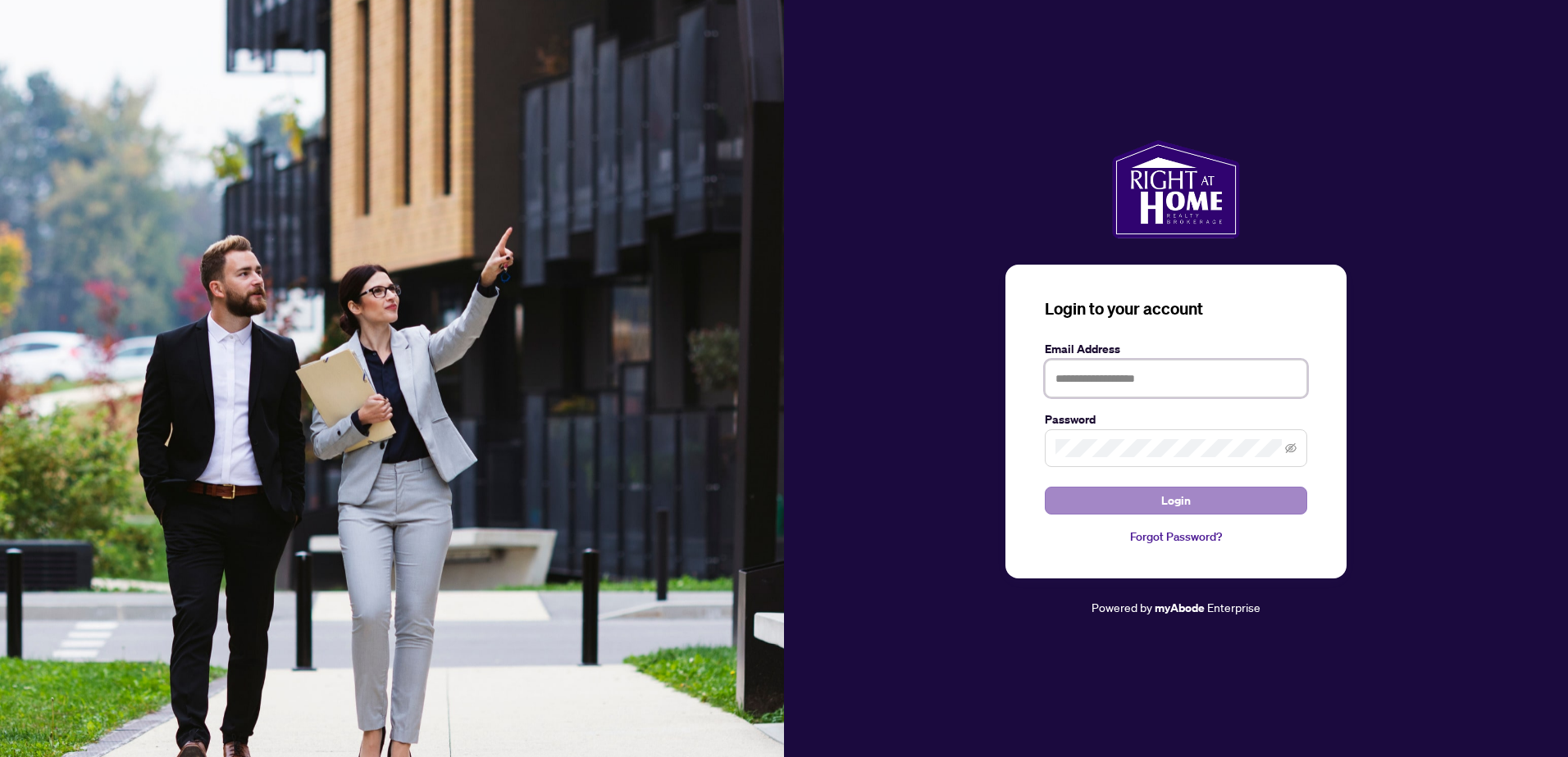
type input "**********"
click at [1179, 503] on span "Login" at bounding box center [1176, 501] width 30 height 26
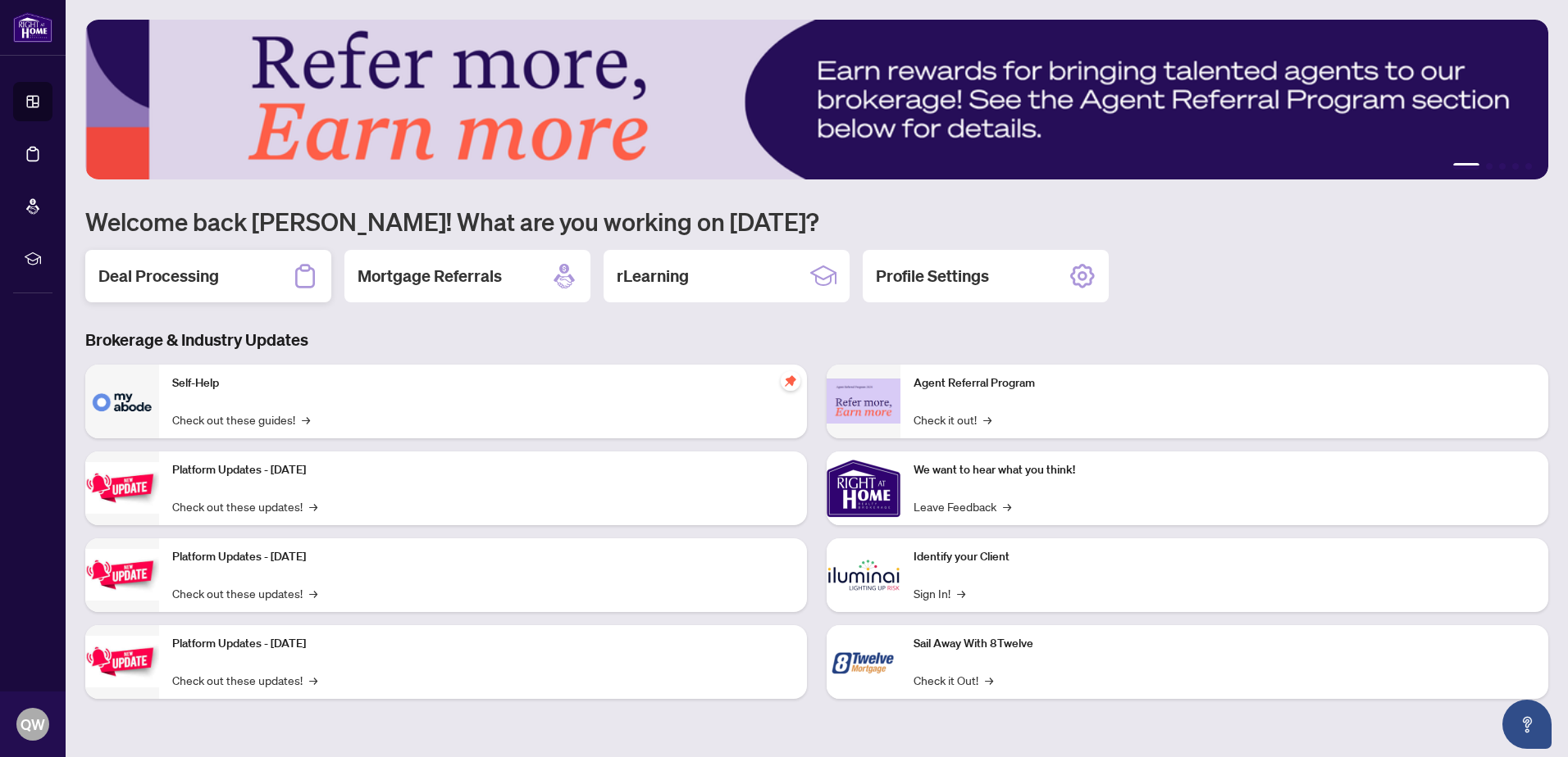
click at [187, 280] on h2 "Deal Processing" at bounding box center [158, 276] width 120 height 23
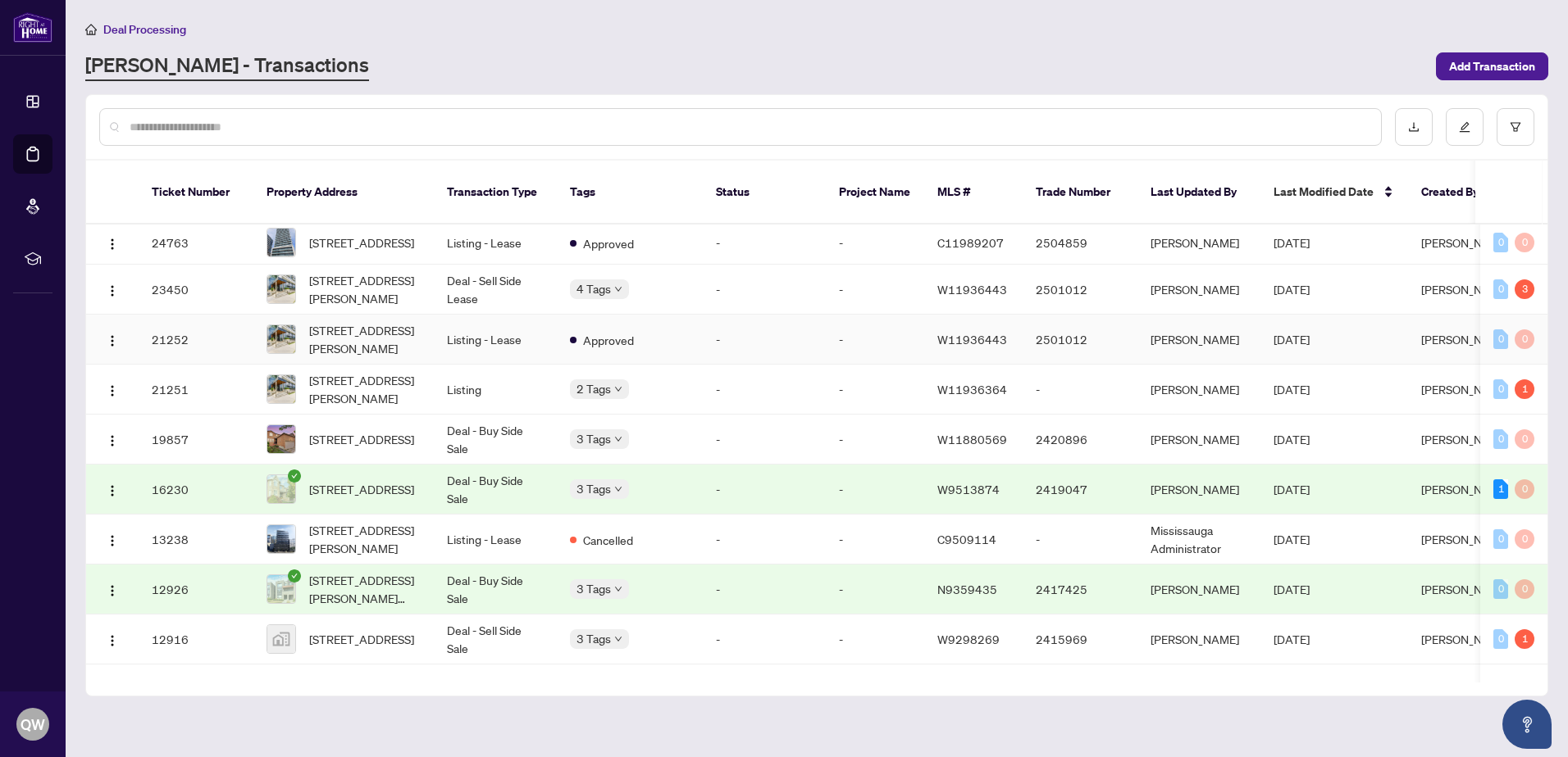
scroll to position [809, 0]
